Goal: Task Accomplishment & Management: Use online tool/utility

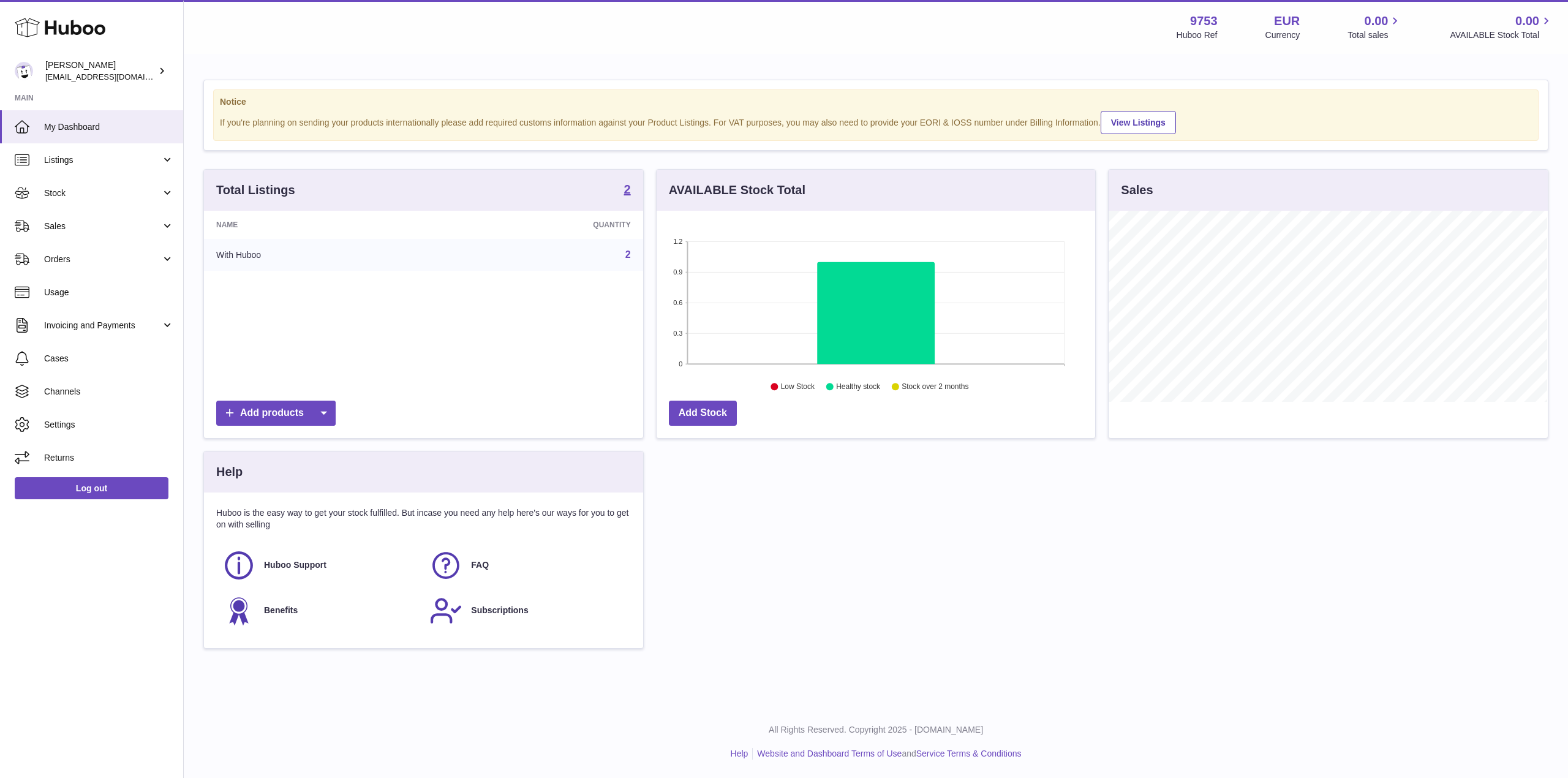
scroll to position [191, 439]
click at [67, 177] on link "Stock" at bounding box center [92, 193] width 183 height 33
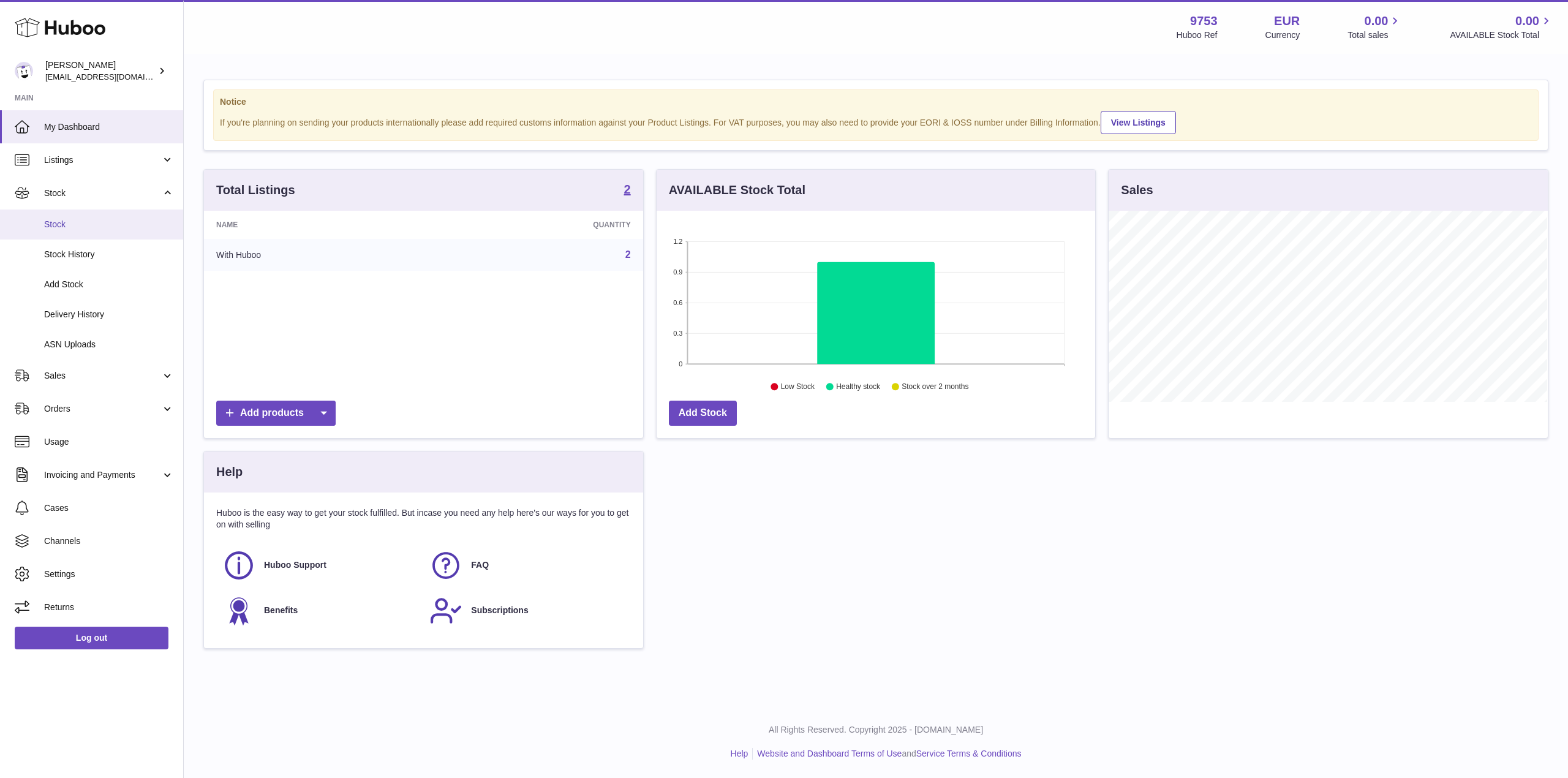
click at [118, 227] on span "Stock" at bounding box center [109, 225] width 130 height 12
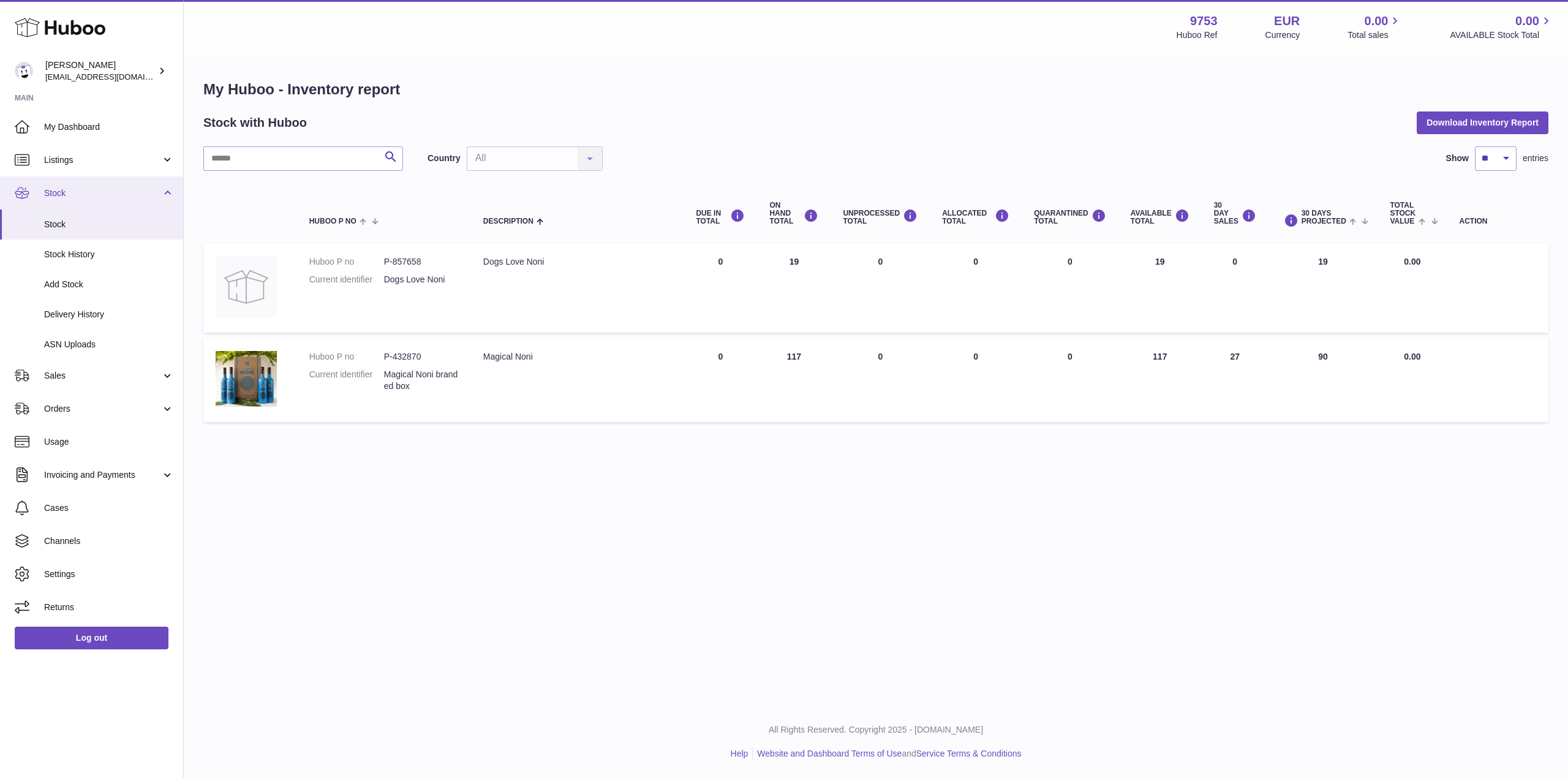
click at [89, 194] on span "Stock" at bounding box center [102, 193] width 117 height 12
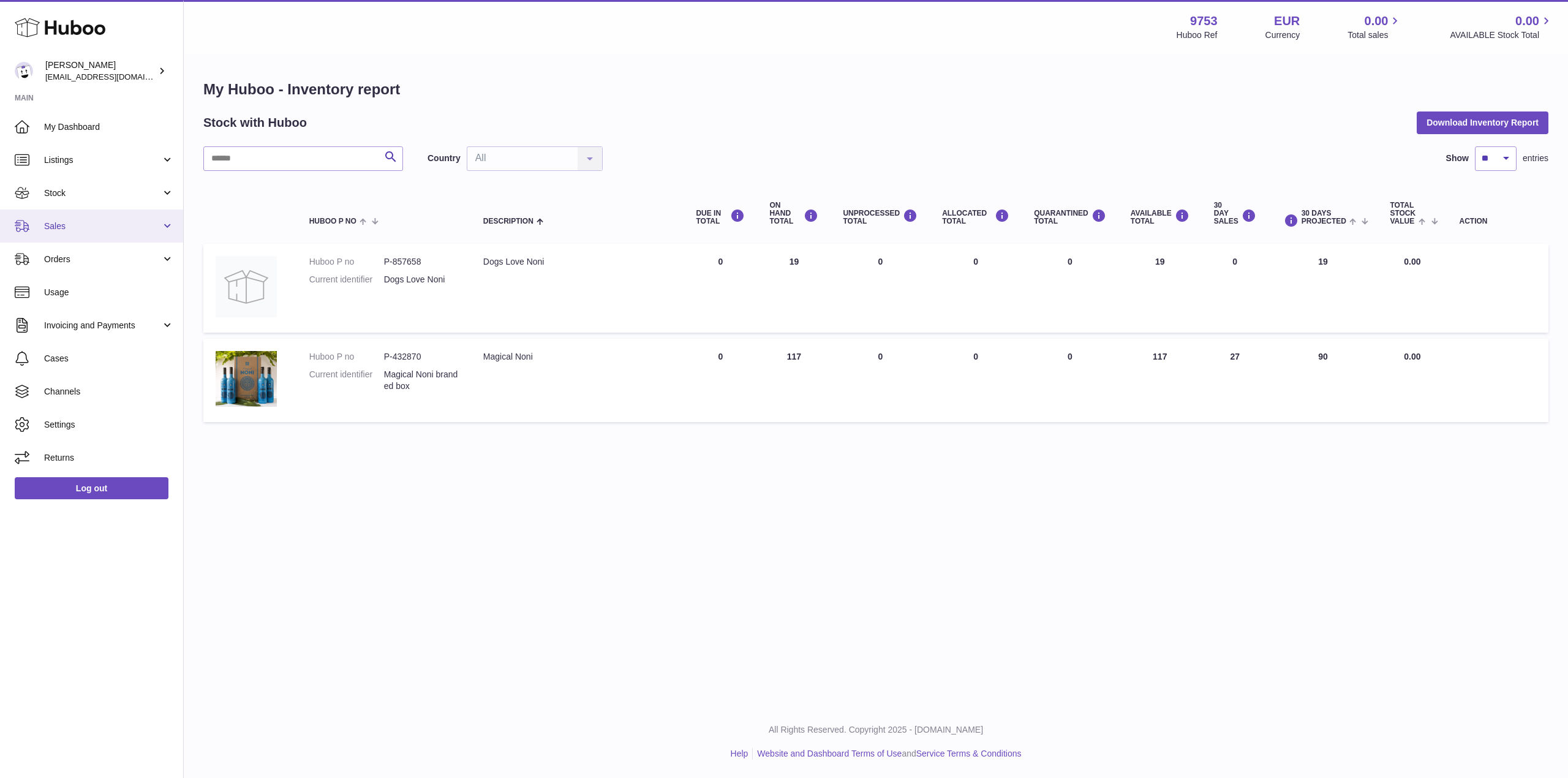
click at [103, 236] on link "Sales" at bounding box center [92, 226] width 183 height 33
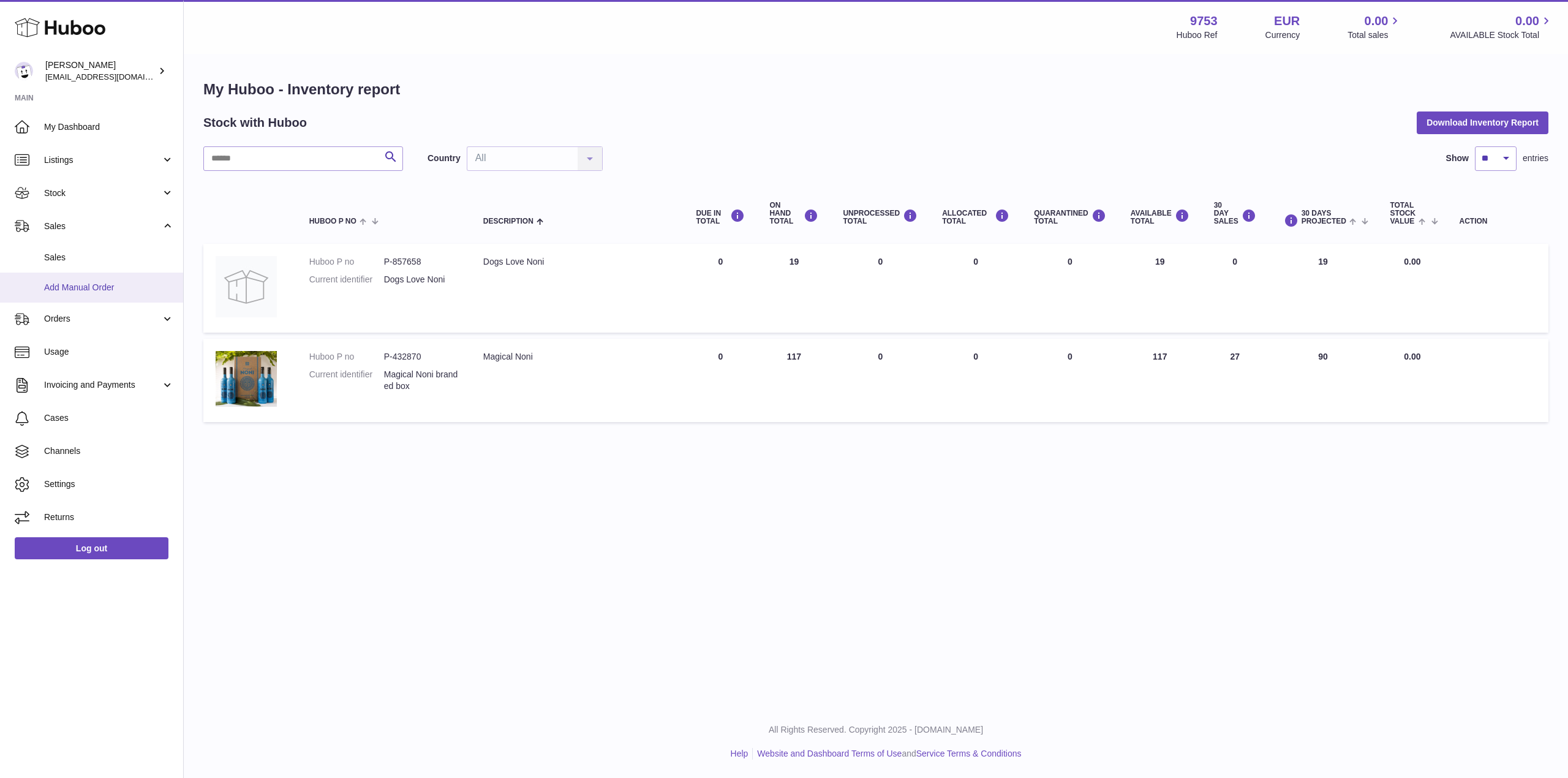
click at [108, 285] on span "Add Manual Order" at bounding box center [109, 287] width 130 height 12
